Goal: Navigation & Orientation: Understand site structure

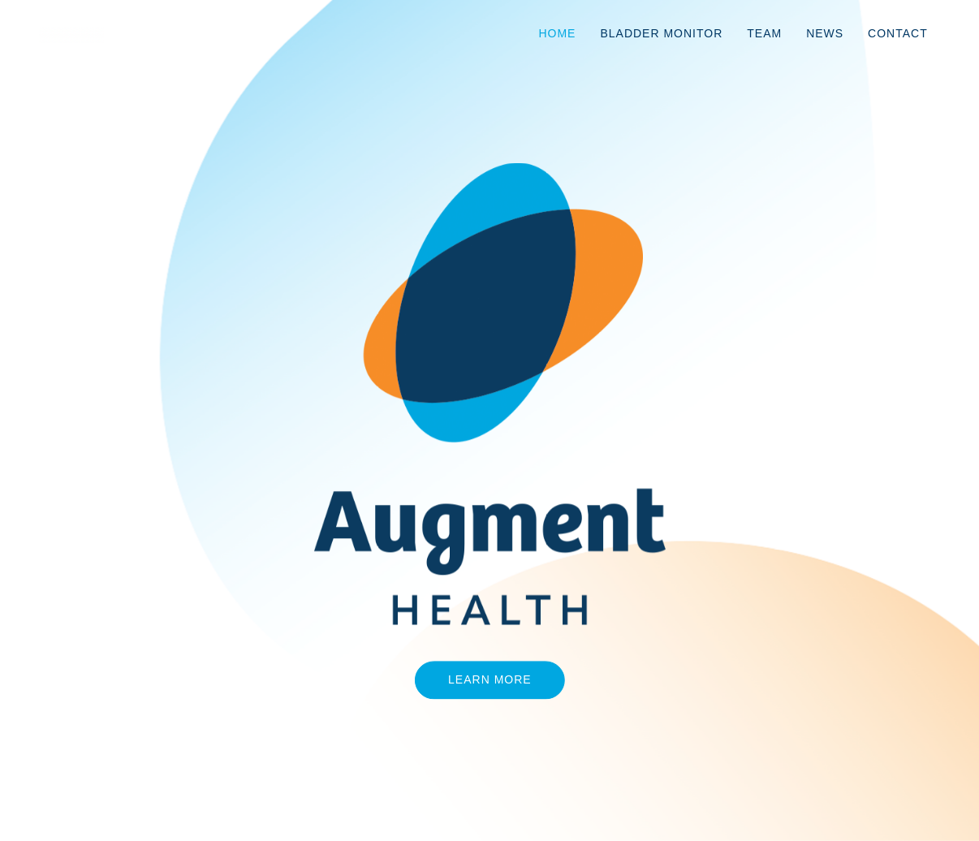
click at [570, 35] on link "Home" at bounding box center [558, 33] width 62 height 54
click at [777, 37] on link "Team" at bounding box center [763, 33] width 59 height 54
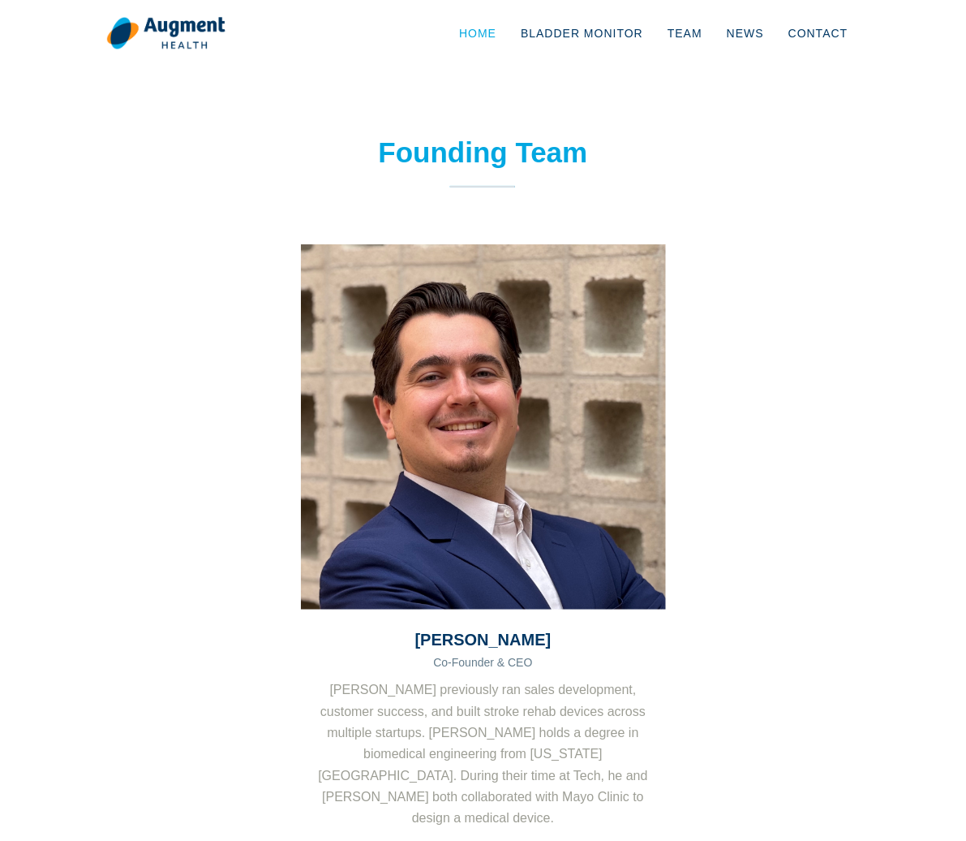
click at [509, 28] on link "Home" at bounding box center [478, 33] width 62 height 54
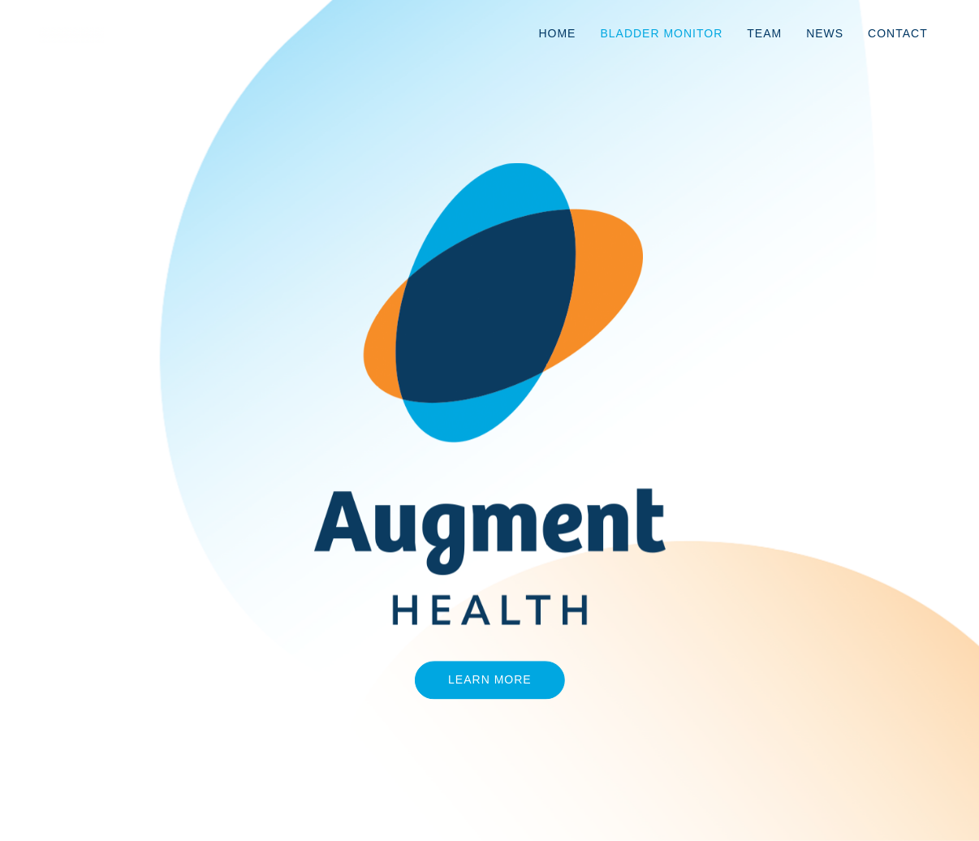
click at [666, 26] on link "Bladder Monitor" at bounding box center [661, 33] width 147 height 54
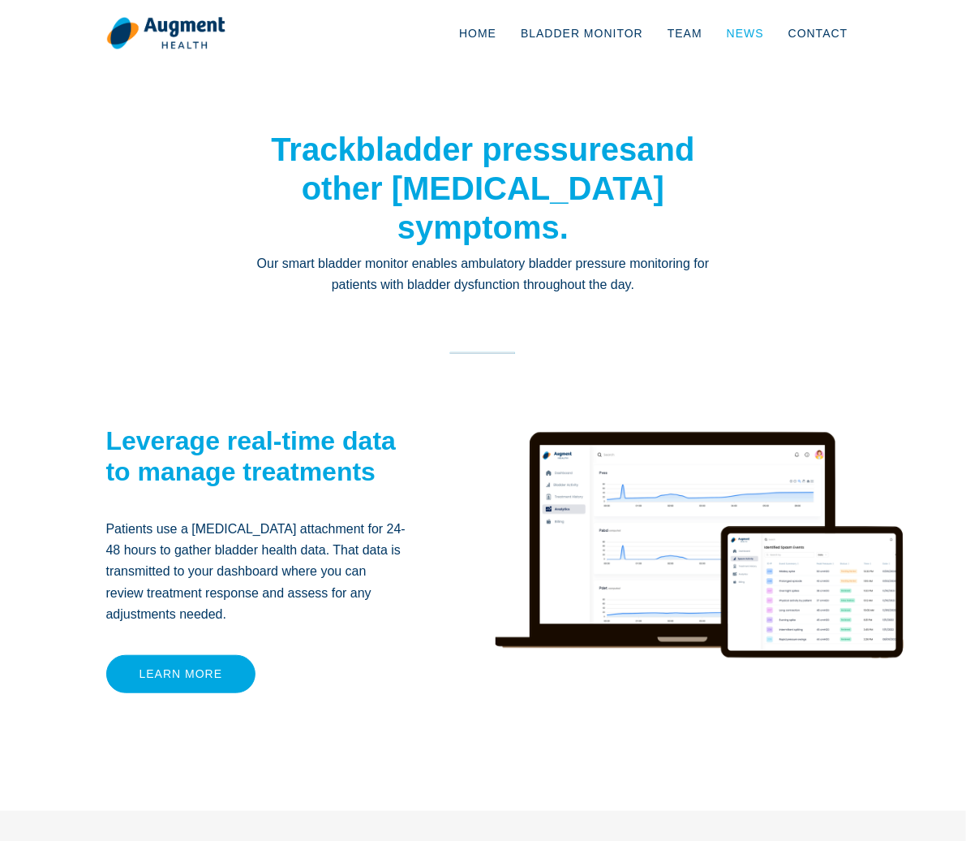
click at [777, 34] on link "News" at bounding box center [746, 33] width 62 height 54
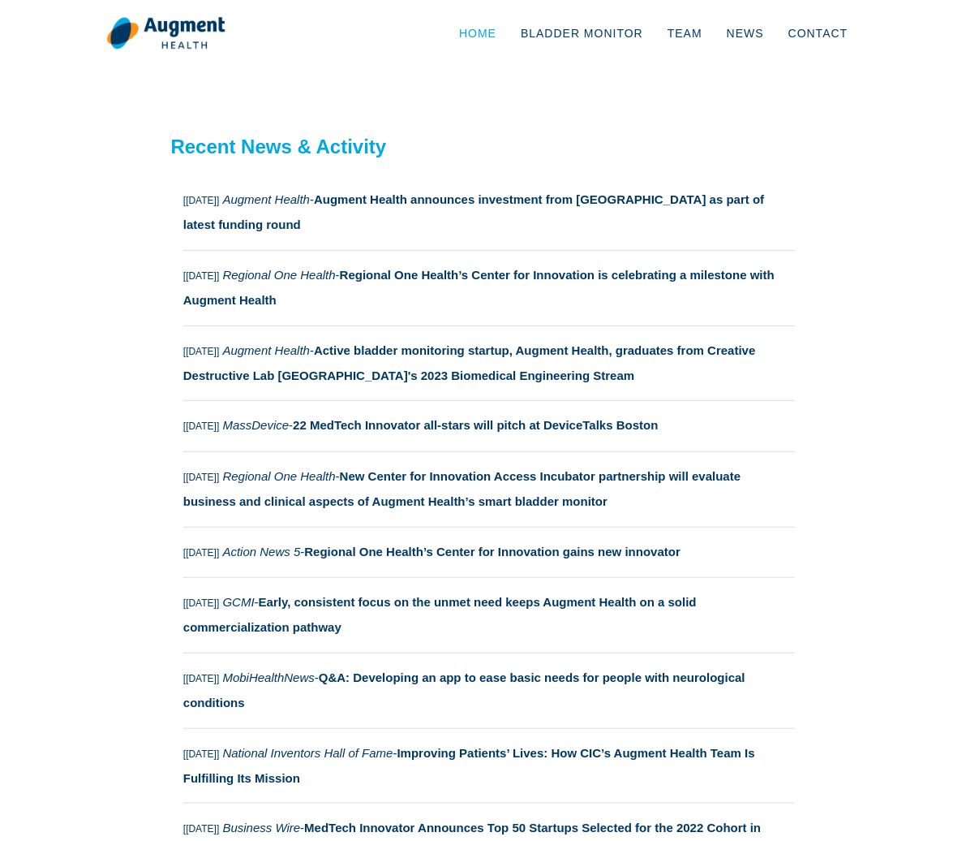
click at [509, 40] on link "Home" at bounding box center [478, 33] width 62 height 54
